Goal: Task Accomplishment & Management: Complete application form

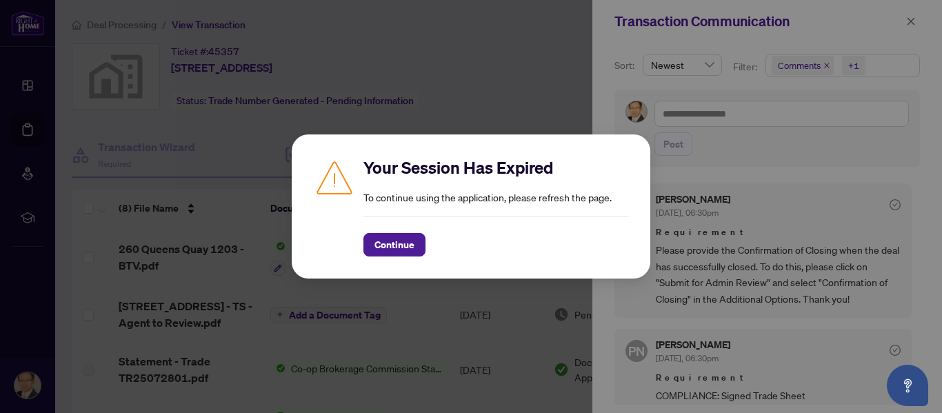
scroll to position [128, 0]
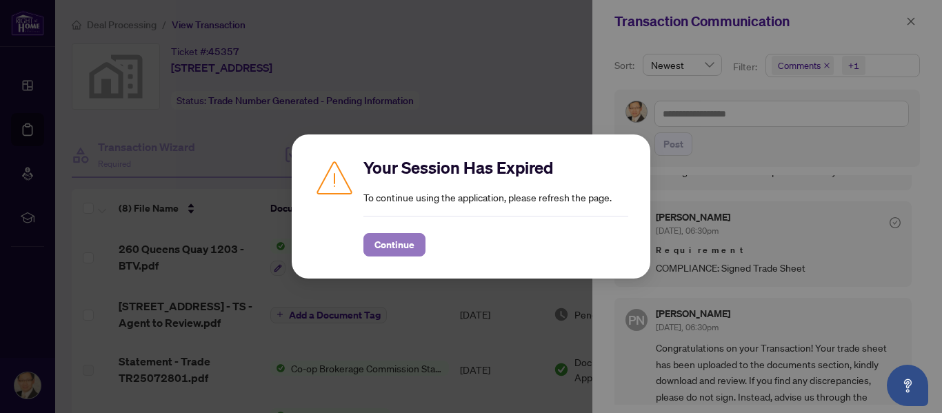
click at [394, 242] on span "Continue" at bounding box center [395, 245] width 40 height 22
click at [404, 248] on span "Continue" at bounding box center [395, 245] width 40 height 22
click at [392, 242] on span "Continue" at bounding box center [395, 245] width 40 height 22
click at [386, 244] on span "Continue" at bounding box center [395, 245] width 40 height 22
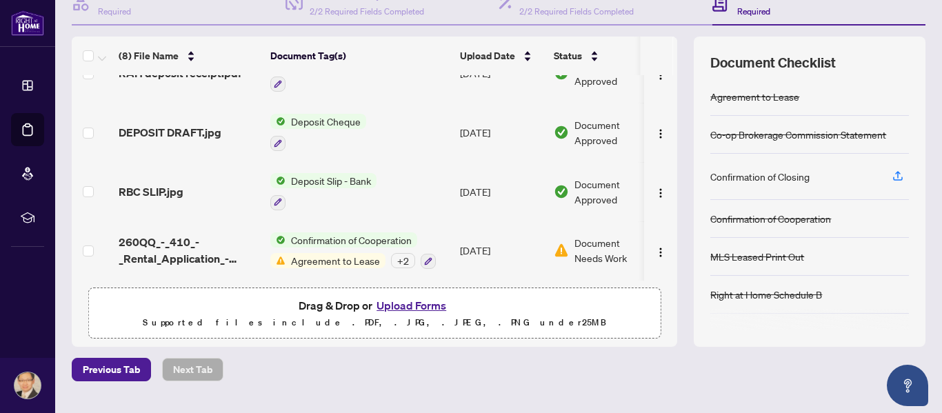
scroll to position [168, 0]
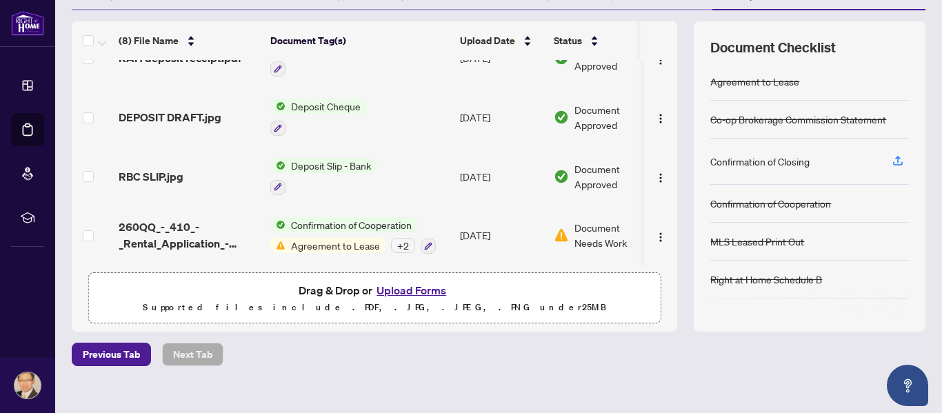
click at [417, 291] on button "Upload Forms" at bounding box center [412, 290] width 78 height 18
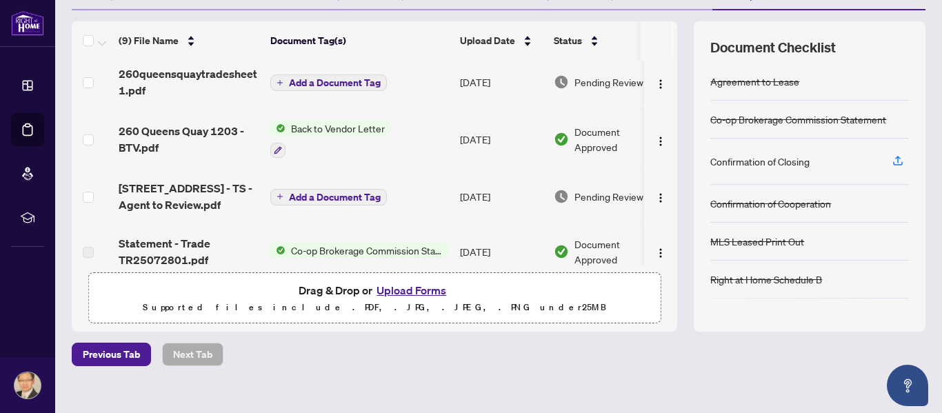
scroll to position [7, 0]
click at [289, 85] on span "Add a Document Tag" at bounding box center [335, 82] width 92 height 10
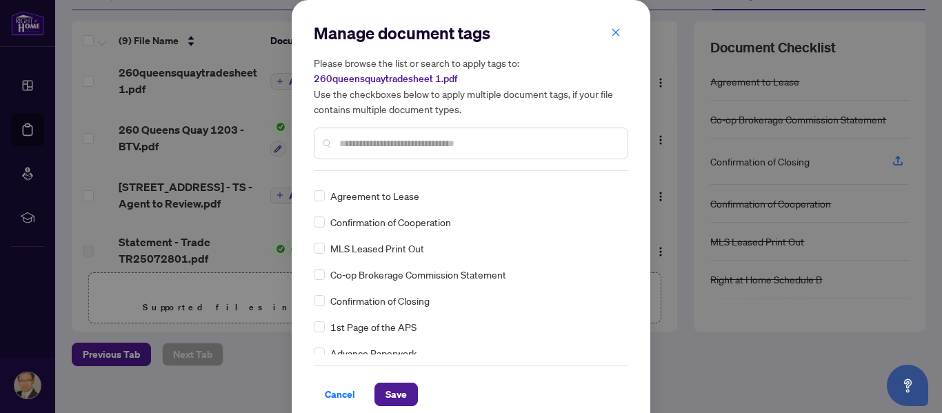
scroll to position [91, 0]
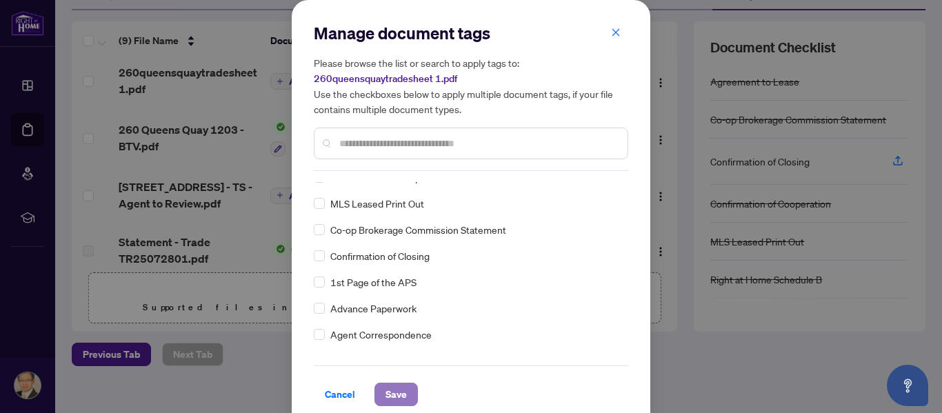
click at [402, 388] on span "Save" at bounding box center [396, 395] width 21 height 22
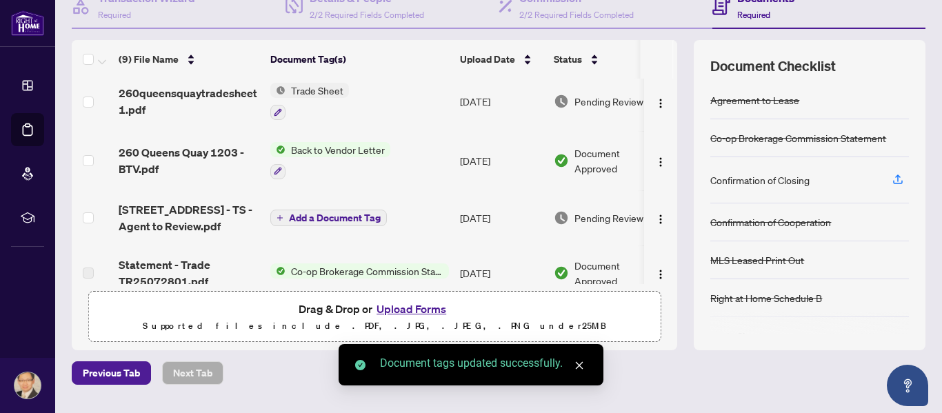
scroll to position [146, 0]
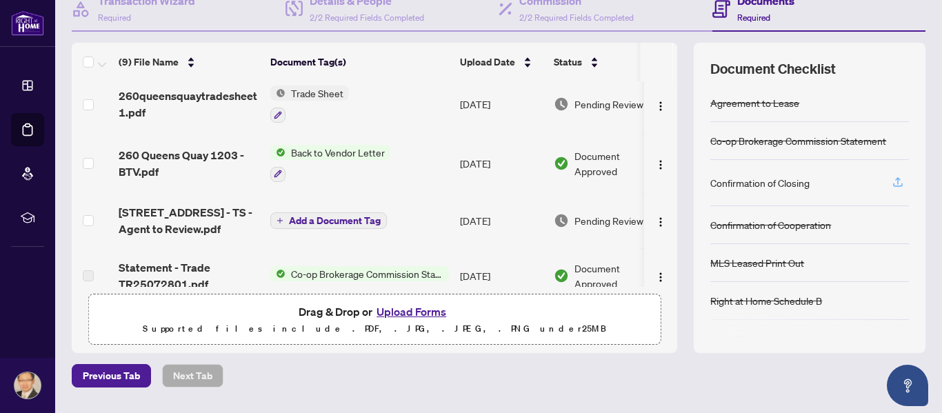
click at [900, 185] on icon "button" at bounding box center [898, 182] width 12 height 12
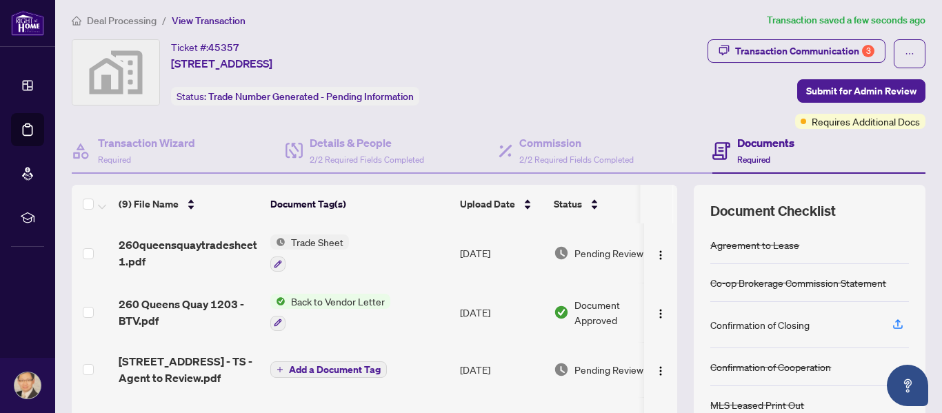
scroll to position [0, 0]
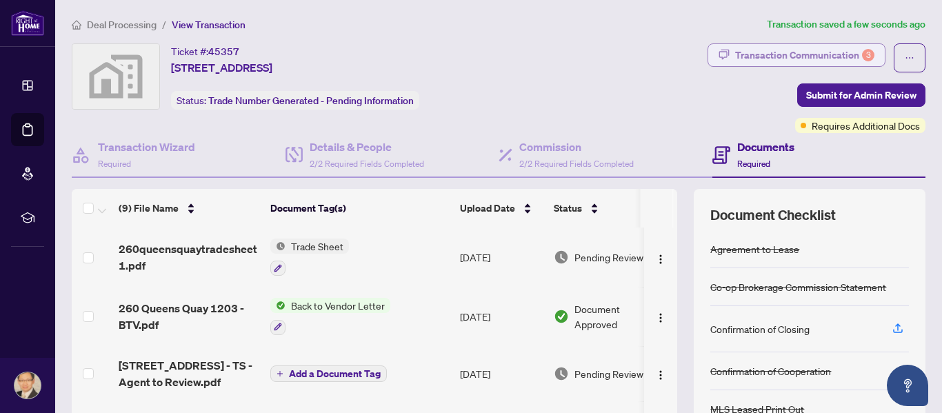
click at [826, 60] on div "Transaction Communication 3" at bounding box center [804, 55] width 139 height 22
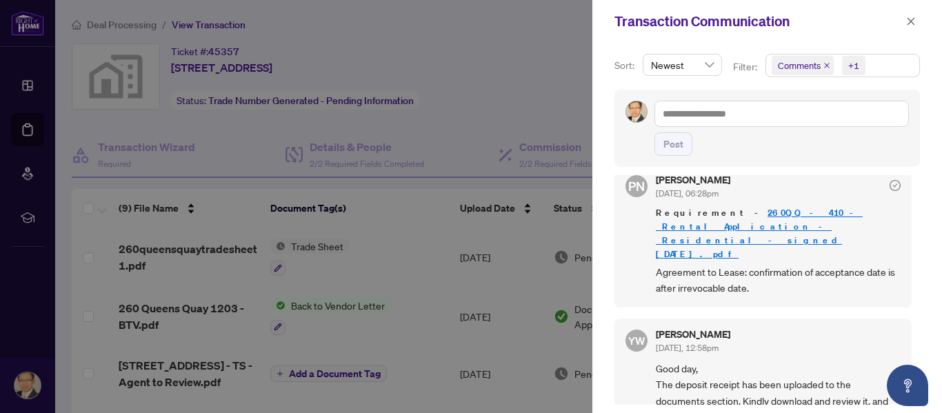
scroll to position [473, 0]
click at [913, 21] on icon "close" at bounding box center [911, 22] width 10 height 10
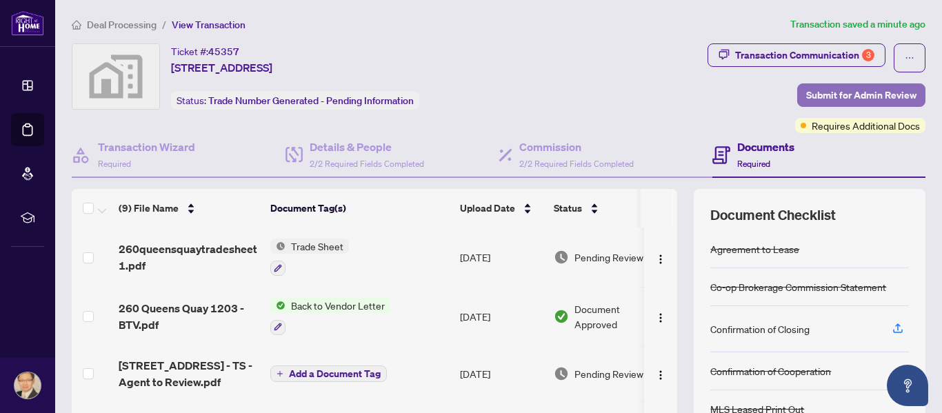
click at [828, 95] on span "Submit for Admin Review" at bounding box center [861, 95] width 110 height 22
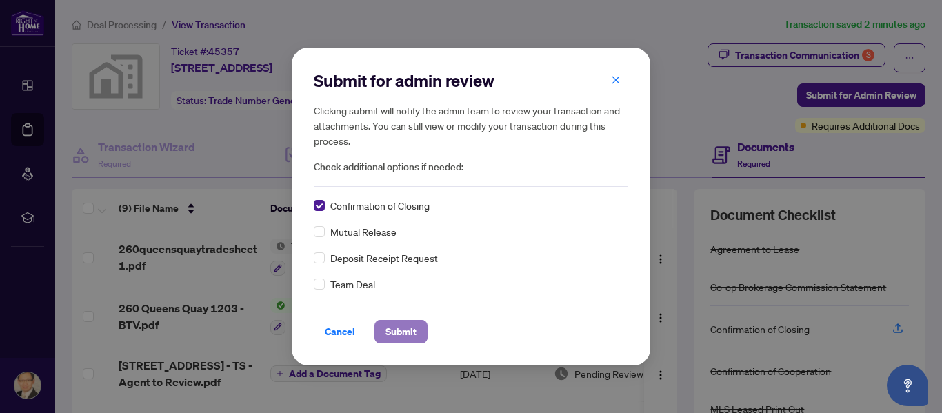
click at [400, 331] on span "Submit" at bounding box center [401, 332] width 31 height 22
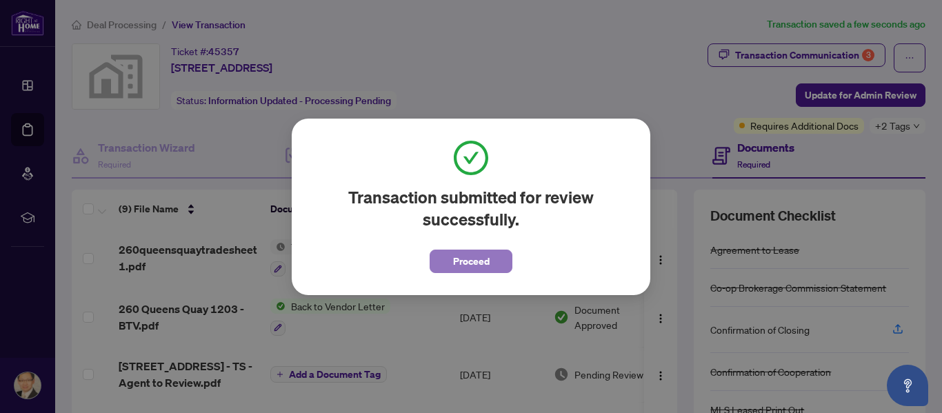
click at [489, 265] on button "Proceed" at bounding box center [471, 261] width 83 height 23
